Goal: Task Accomplishment & Management: Use online tool/utility

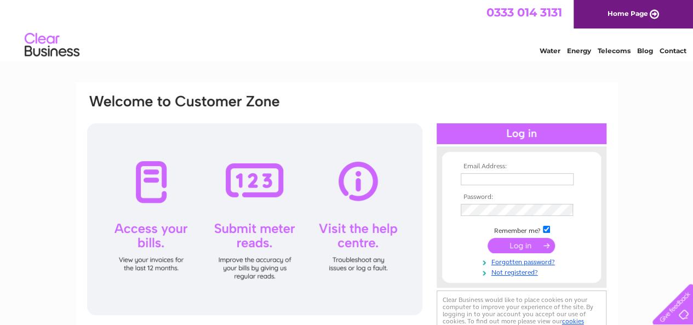
type input "[PERSON_NAME][EMAIL_ADDRESS][DOMAIN_NAME]"
click at [516, 243] on input "submit" at bounding box center [520, 245] width 67 height 15
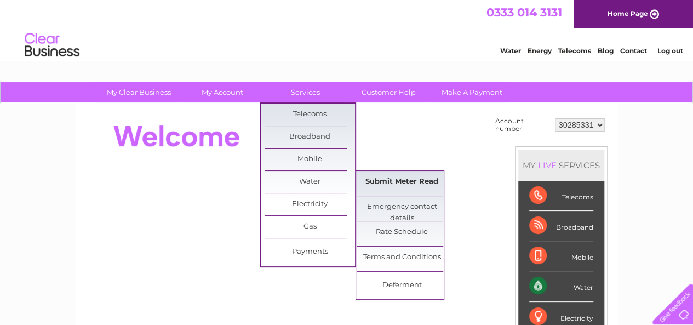
click at [406, 185] on link "Submit Meter Read" at bounding box center [401, 182] width 90 height 22
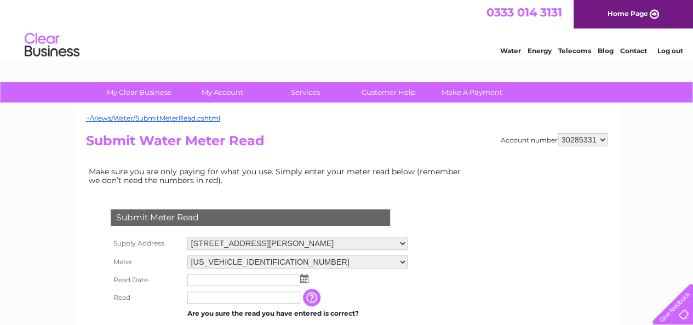
click at [306, 278] on img at bounding box center [304, 278] width 8 height 9
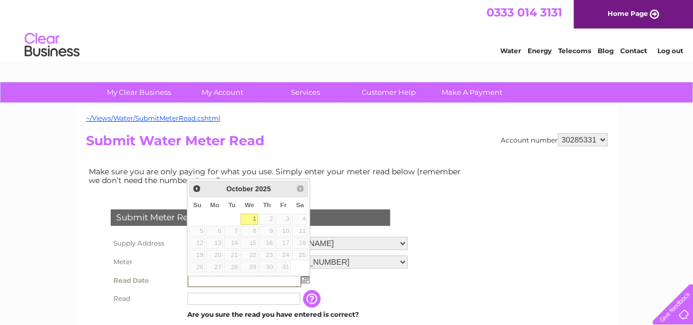
click at [252, 215] on link "1" at bounding box center [249, 219] width 18 height 11
type input "2025/10/01"
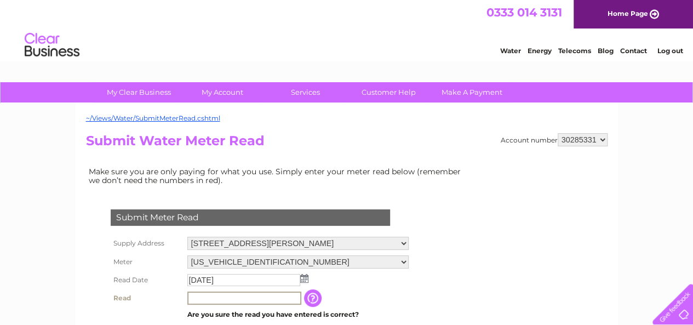
click at [248, 301] on input "text" at bounding box center [244, 297] width 114 height 13
type input "0462"
click at [398, 286] on td "2025/10/01" at bounding box center [298, 280] width 226 height 18
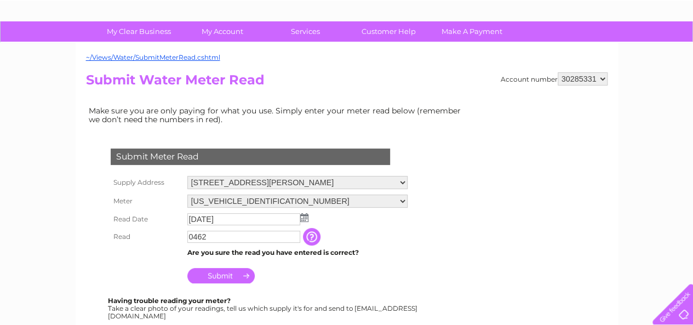
scroll to position [93, 0]
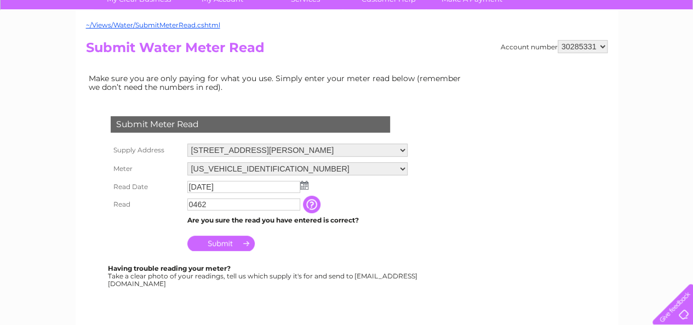
click at [207, 240] on input "Submit" at bounding box center [220, 242] width 67 height 15
